Goal: Transaction & Acquisition: Purchase product/service

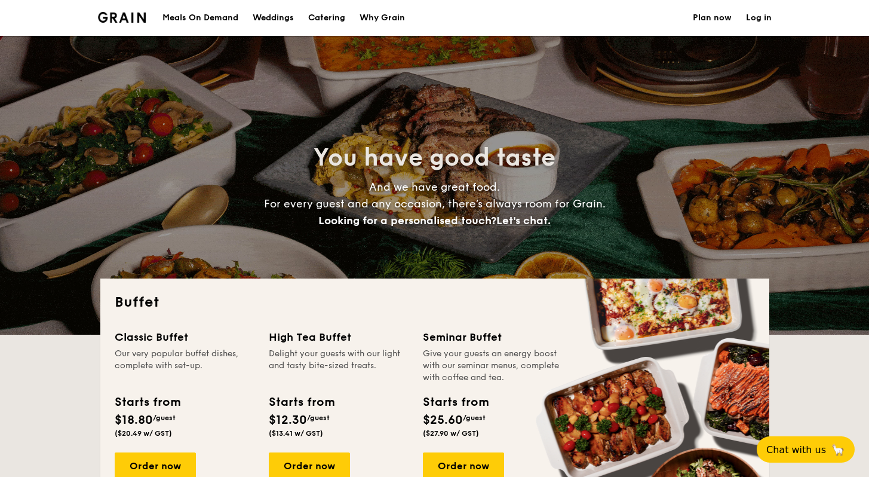
select select
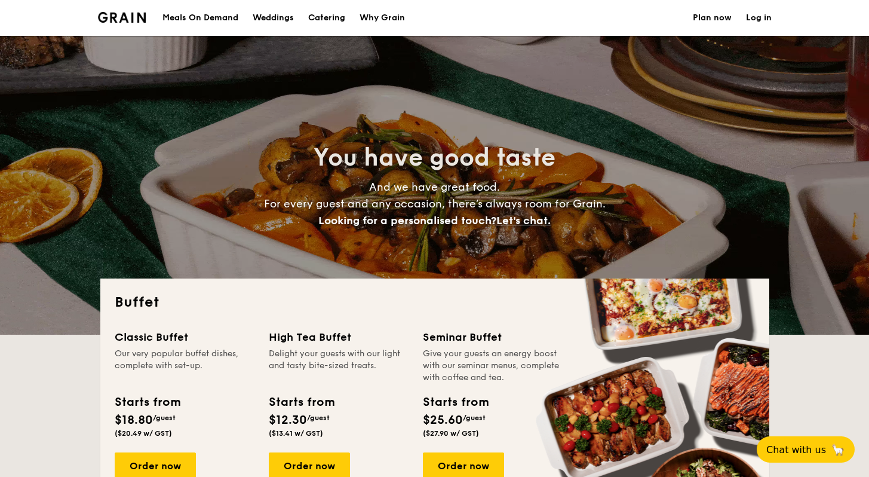
click at [341, 17] on h1 "Catering" at bounding box center [326, 18] width 37 height 36
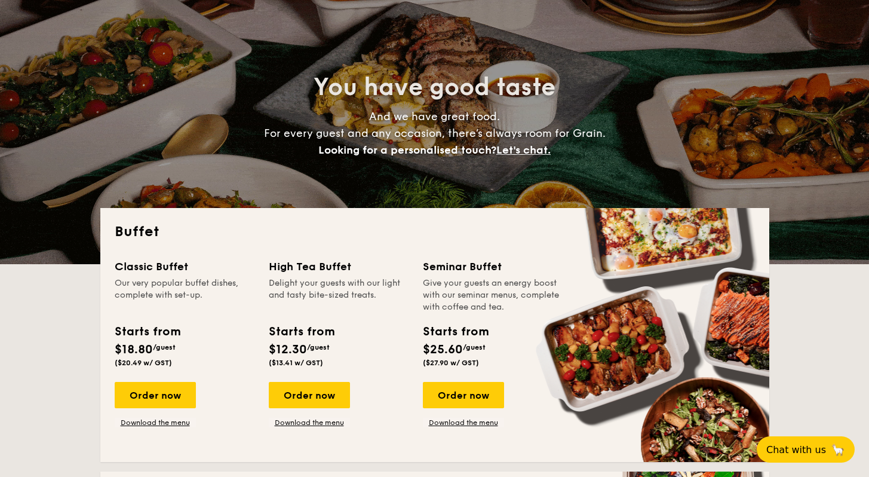
scroll to position [92, 0]
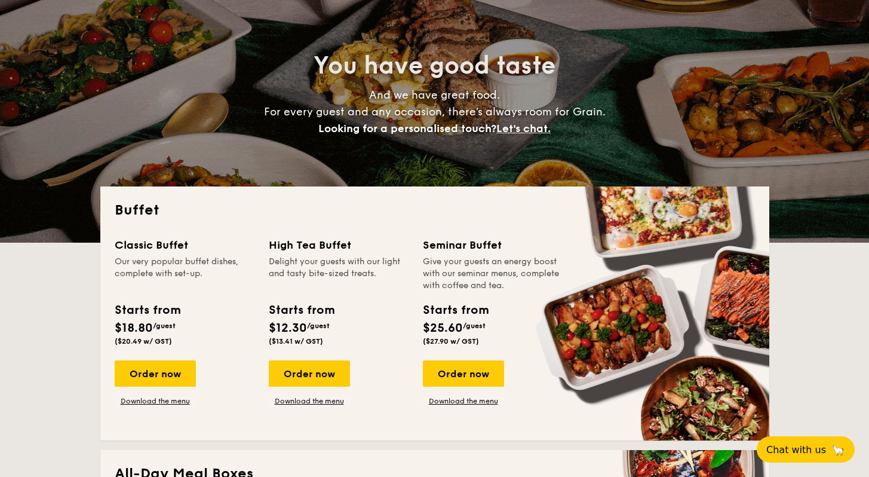
click at [123, 326] on span "$18.80" at bounding box center [134, 328] width 38 height 14
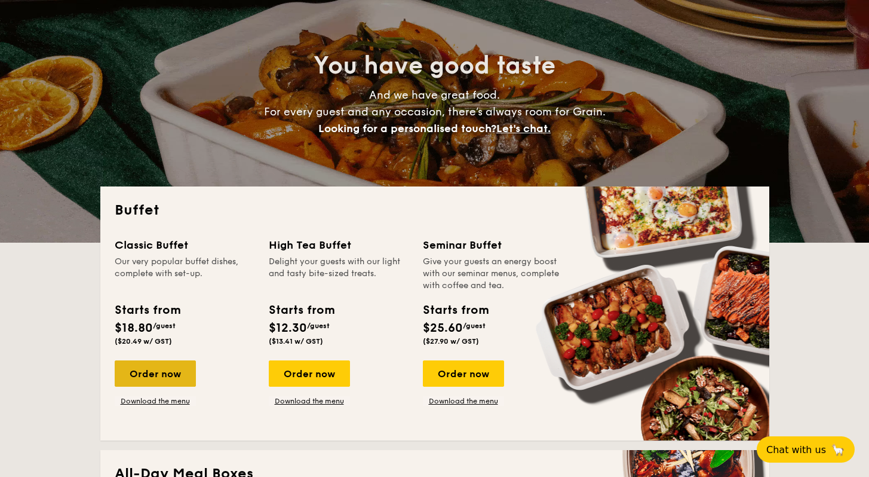
click at [145, 378] on div "Order now" at bounding box center [155, 373] width 81 height 26
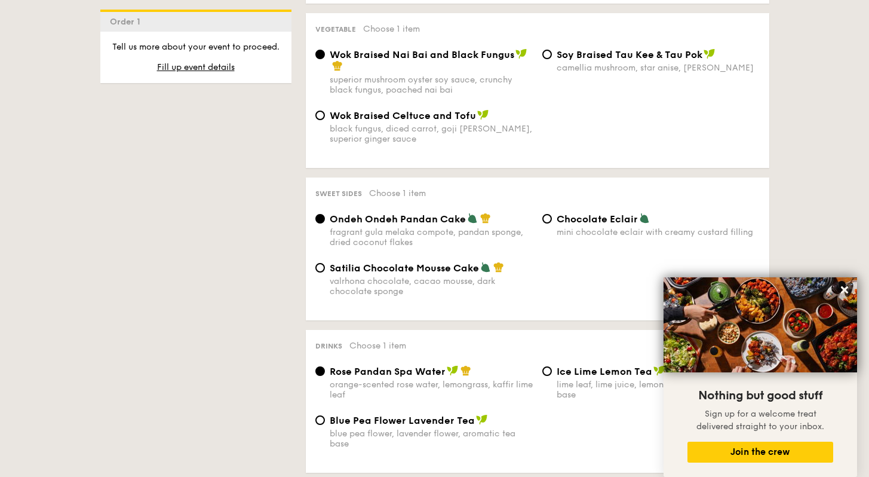
scroll to position [923, 0]
click at [850, 294] on icon at bounding box center [845, 289] width 11 height 11
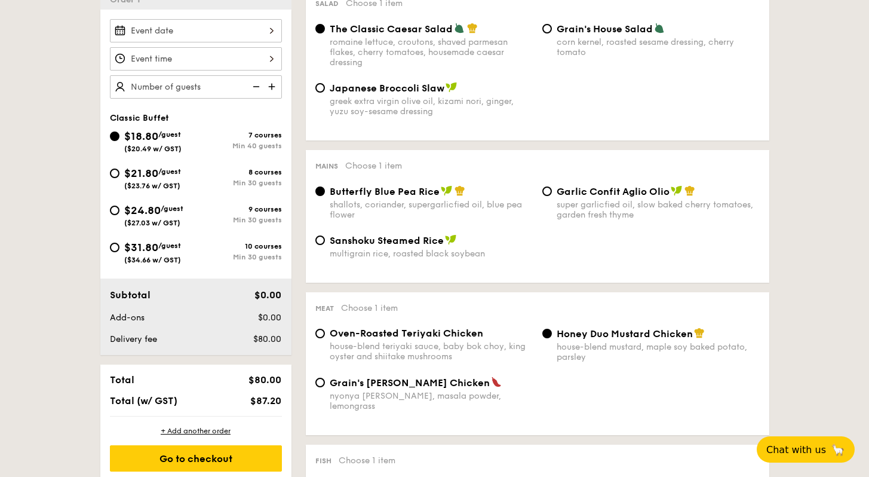
scroll to position [308, 0]
